Goal: Subscribe to service/newsletter

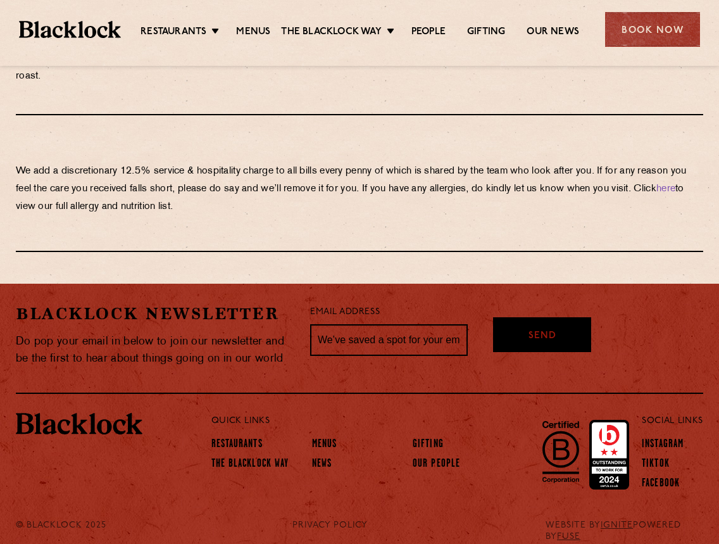
scroll to position [1482, 0]
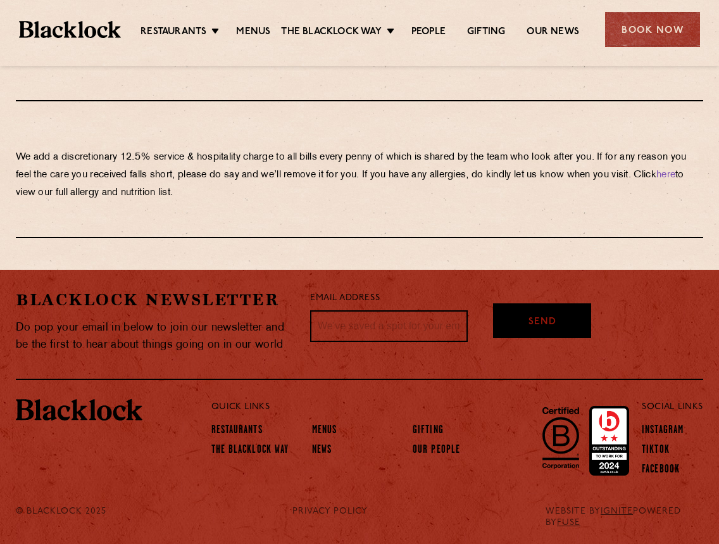
click at [394, 327] on input "text" at bounding box center [389, 326] width 158 height 32
type input "[EMAIL_ADDRESS][DOMAIN_NAME]"
click at [536, 308] on span "Send" at bounding box center [543, 301] width 28 height 15
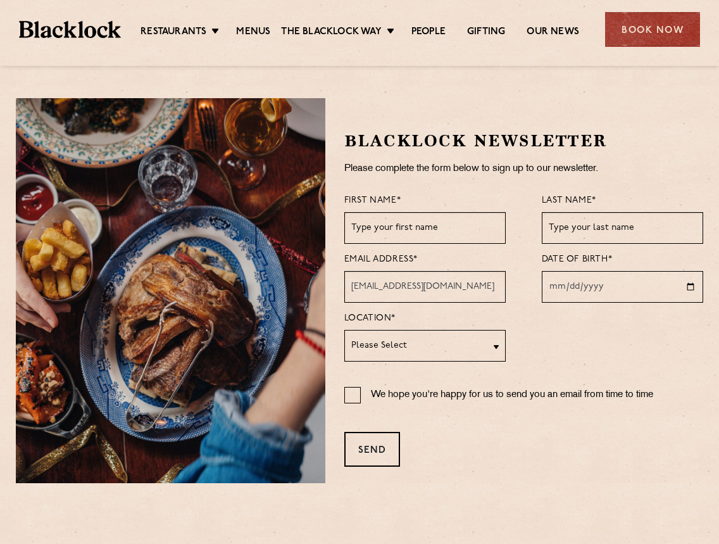
click at [570, 287] on input "date" at bounding box center [622, 287] width 161 height 32
click at [548, 286] on input "date" at bounding box center [622, 287] width 161 height 32
click at [551, 288] on input "date" at bounding box center [622, 287] width 161 height 32
type input "[DATE]"
click at [494, 344] on select "Please Select [GEOGRAPHIC_DATA] [GEOGRAPHIC_DATA] [GEOGRAPHIC_DATA] [GEOGRAPHIC…" at bounding box center [424, 346] width 161 height 32
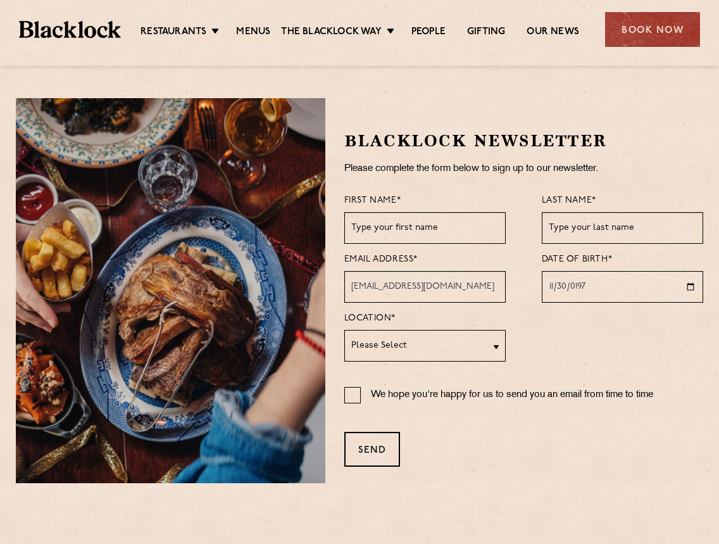
select select "Shoreditch"
click at [344, 330] on select "Please Select [GEOGRAPHIC_DATA] [GEOGRAPHIC_DATA] [GEOGRAPHIC_DATA] [GEOGRAPHIC…" at bounding box center [424, 346] width 161 height 32
click at [351, 396] on input "We hope you're happy for us to send you an email from time to time" at bounding box center [352, 395] width 16 height 16
checkbox input "true"
click at [393, 228] on input "text" at bounding box center [424, 228] width 161 height 32
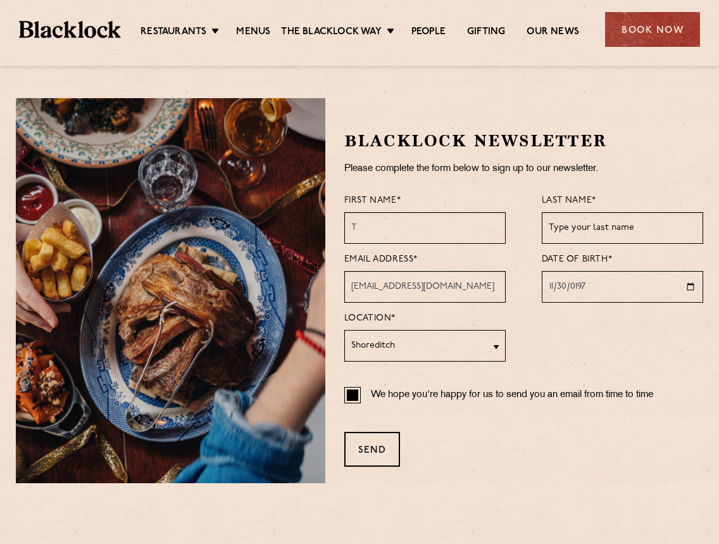
type input "T"
type input "[PERSON_NAME]"
click at [374, 443] on div "Send" at bounding box center [372, 449] width 56 height 35
